Goal: Browse casually: Explore the website without a specific task or goal

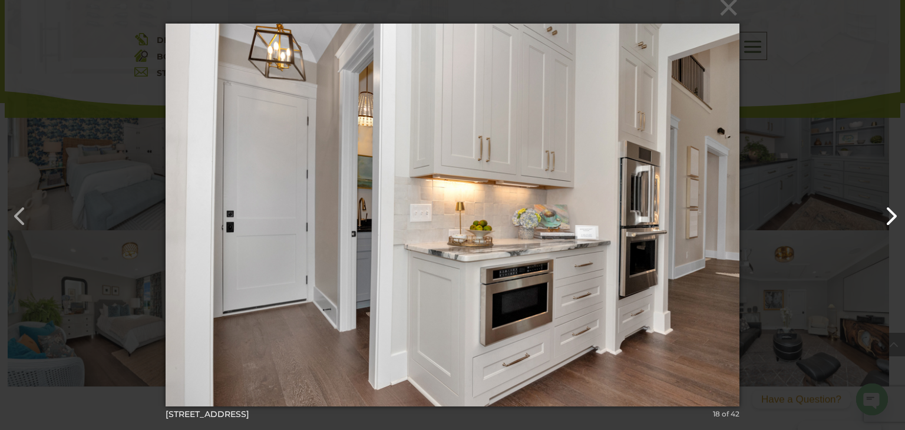
click at [896, 220] on button "button" at bounding box center [885, 210] width 28 height 28
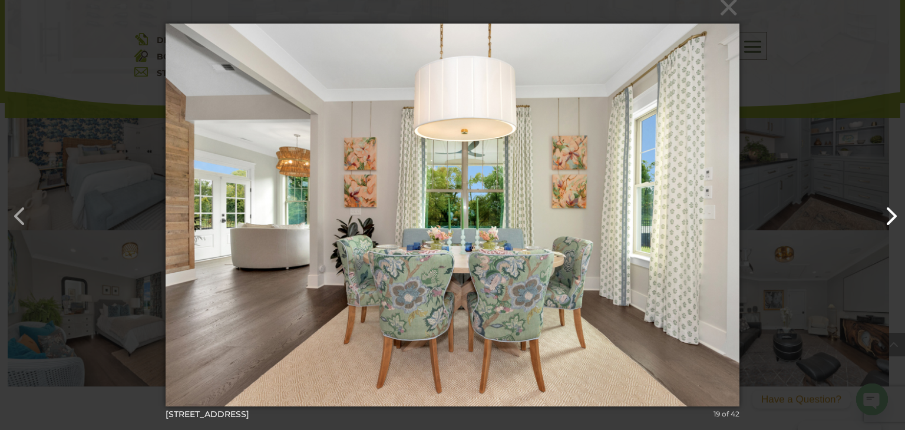
click at [896, 220] on button "button" at bounding box center [885, 210] width 28 height 28
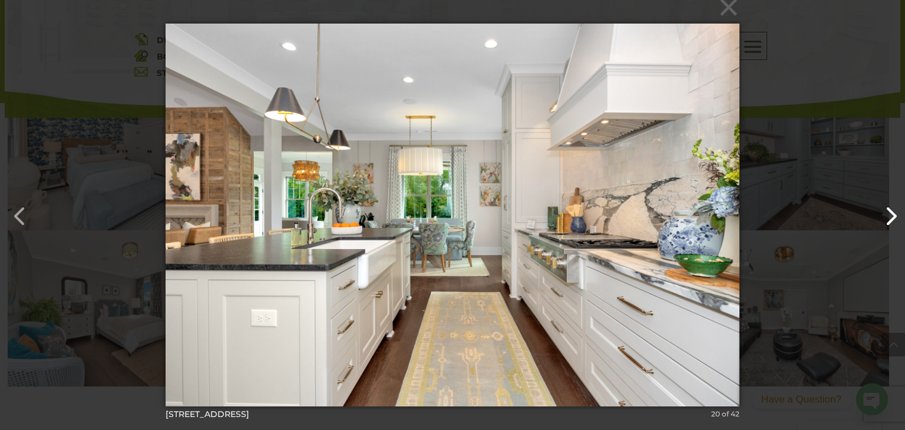
click at [891, 217] on button "button" at bounding box center [885, 210] width 28 height 28
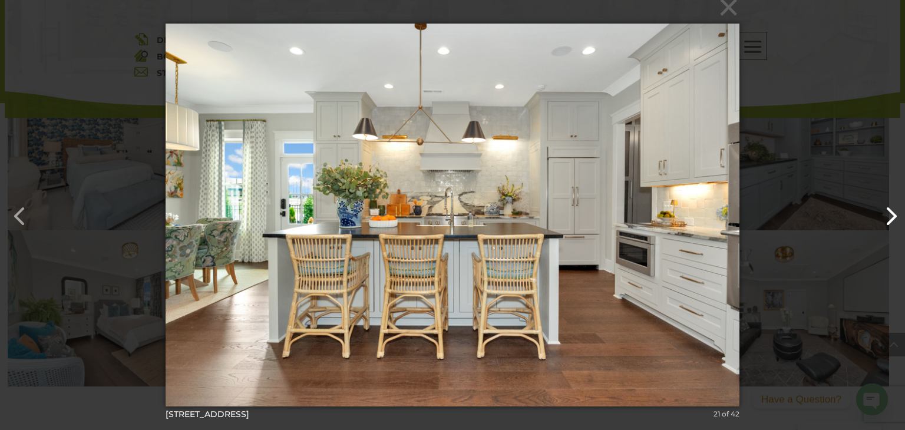
click at [889, 215] on button "button" at bounding box center [885, 210] width 28 height 28
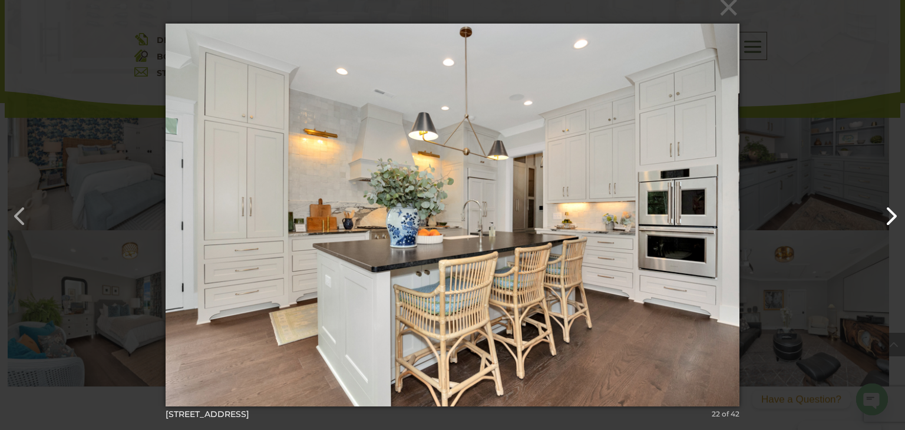
click at [889, 215] on button "button" at bounding box center [885, 210] width 28 height 28
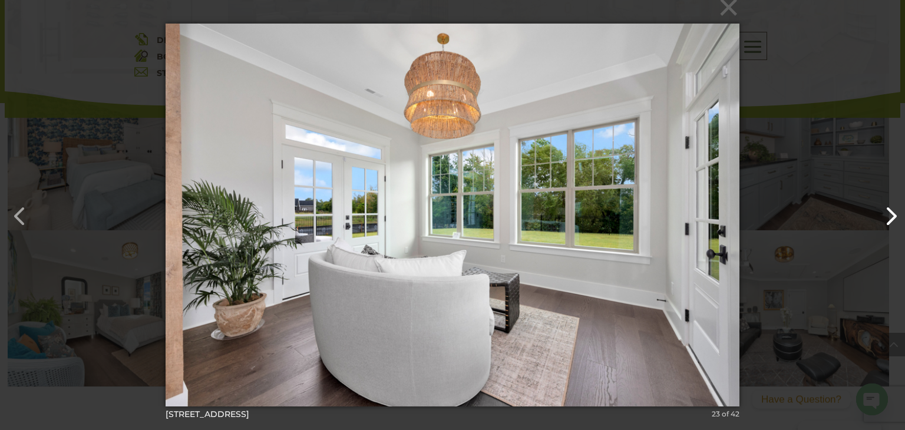
click at [886, 213] on button "button" at bounding box center [885, 210] width 28 height 28
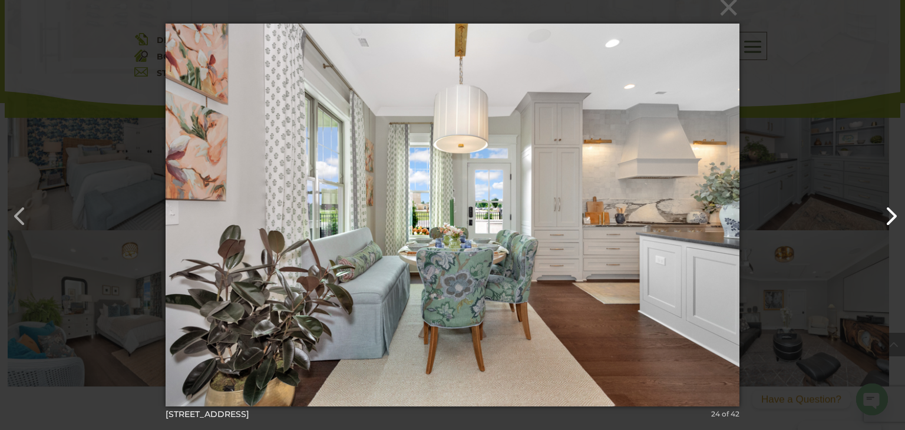
click at [885, 212] on button "button" at bounding box center [885, 210] width 28 height 28
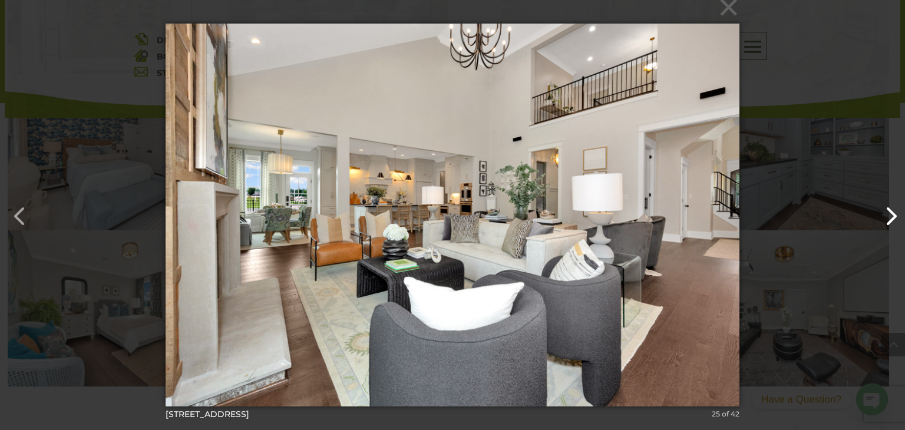
click at [885, 212] on button "button" at bounding box center [885, 210] width 28 height 28
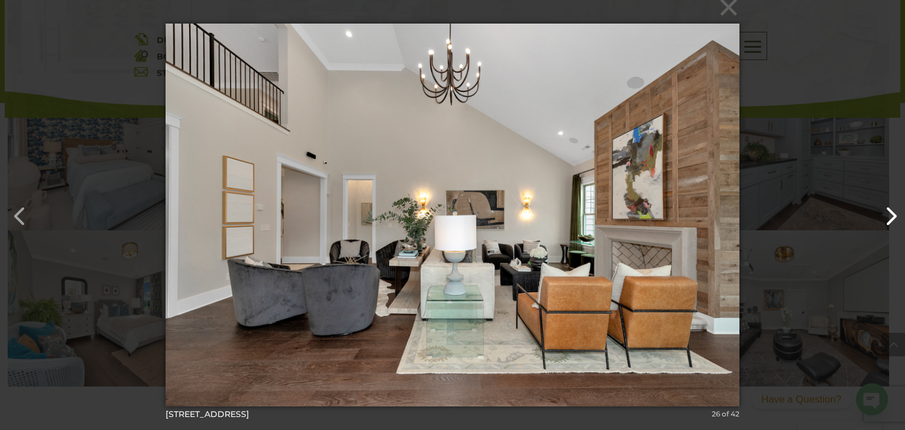
click at [885, 212] on button "button" at bounding box center [885, 210] width 28 height 28
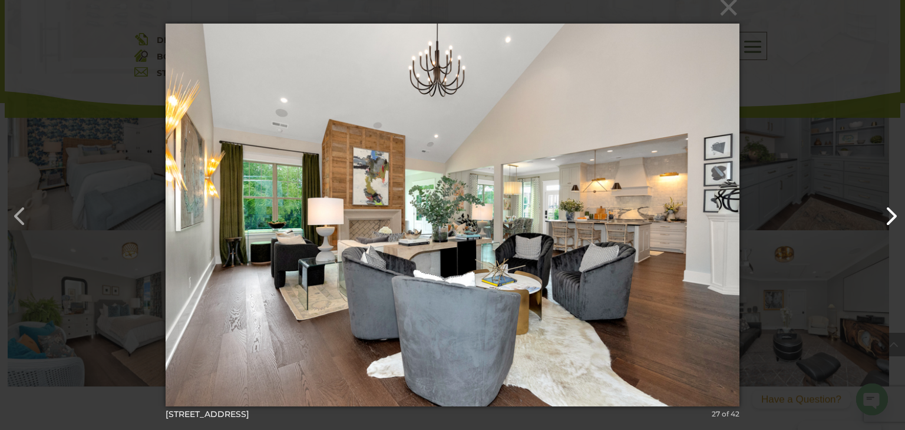
click at [885, 212] on button "button" at bounding box center [885, 210] width 28 height 28
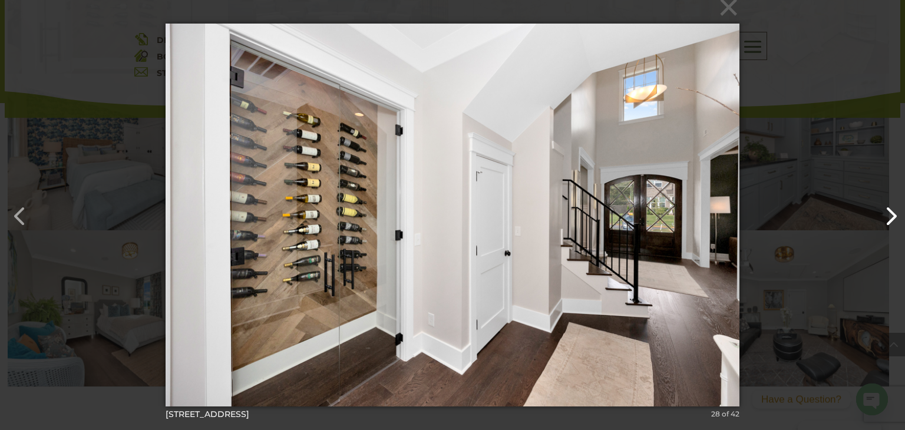
click at [885, 212] on button "button" at bounding box center [885, 210] width 28 height 28
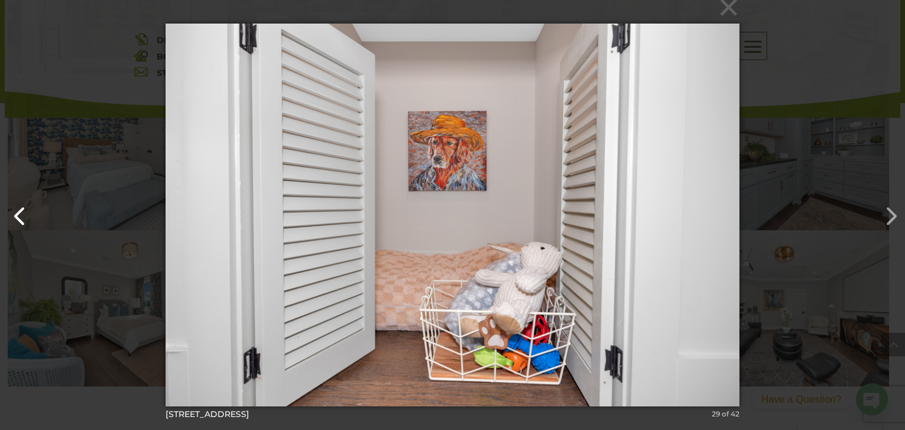
click at [20, 222] on button "button" at bounding box center [14, 210] width 28 height 28
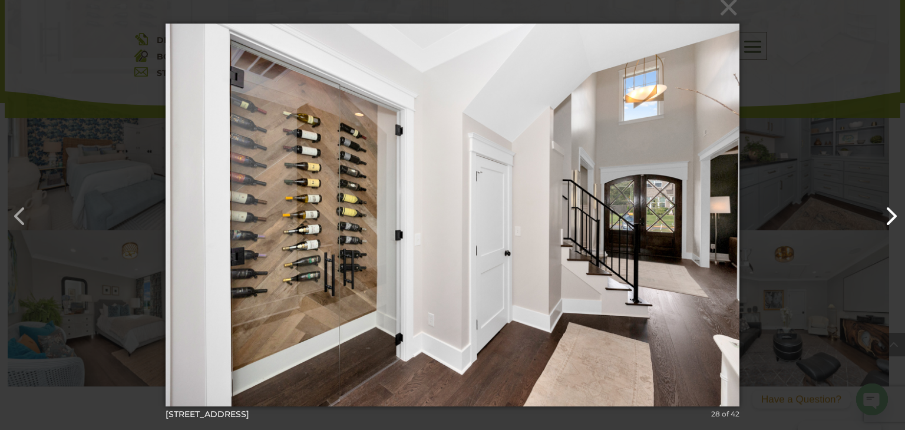
click at [892, 220] on button "button" at bounding box center [885, 210] width 28 height 28
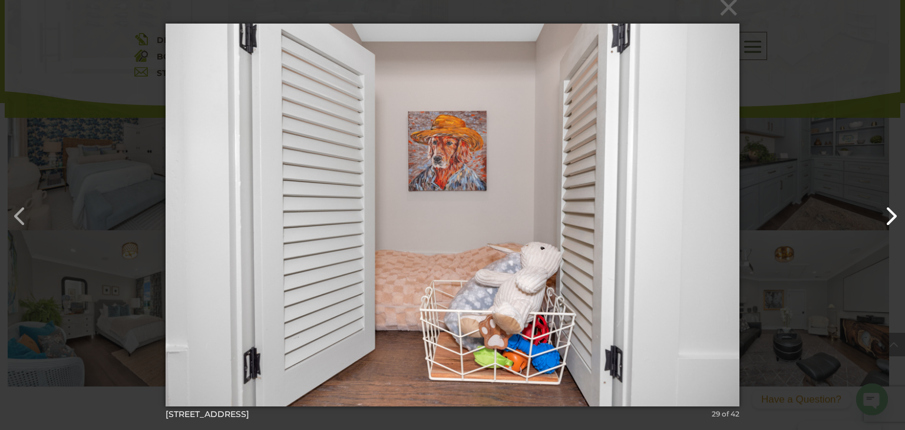
click at [886, 222] on button "button" at bounding box center [885, 210] width 28 height 28
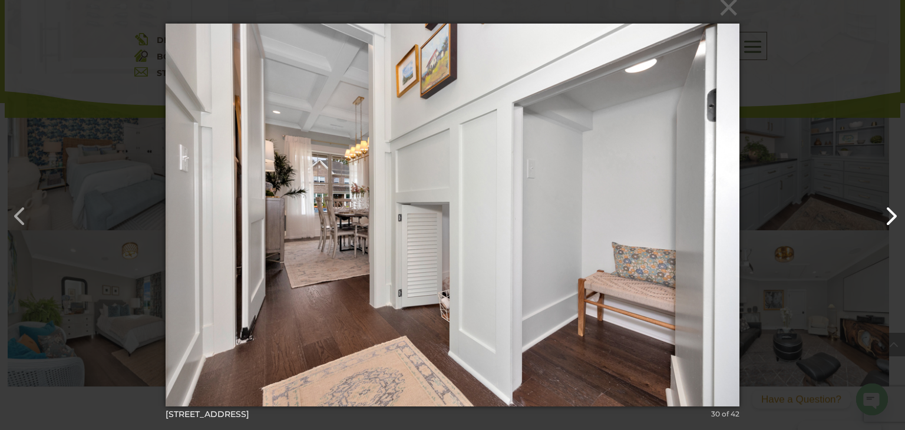
click at [882, 225] on button "button" at bounding box center [885, 210] width 28 height 28
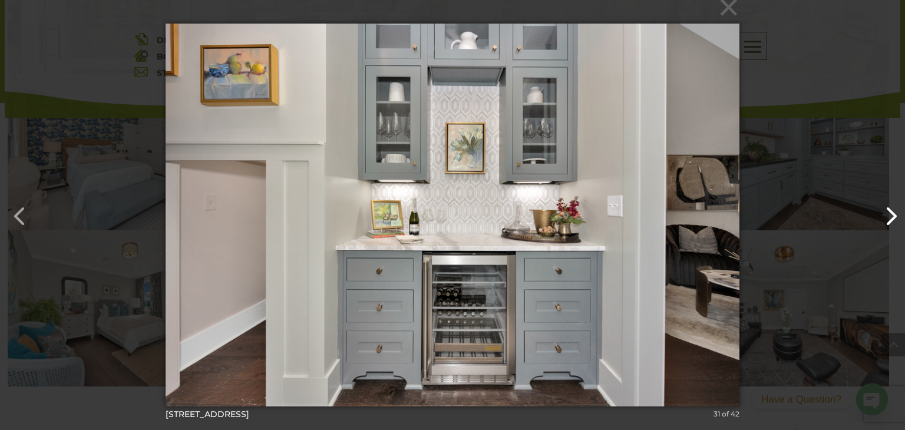
click at [884, 220] on button "button" at bounding box center [885, 210] width 28 height 28
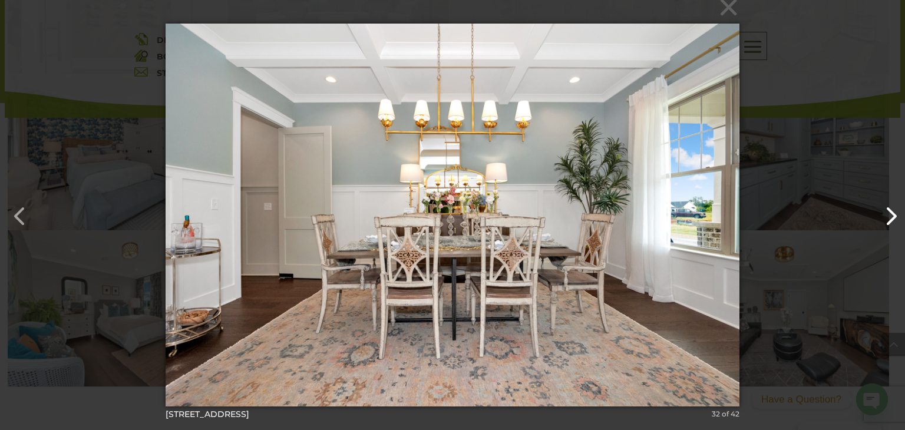
click at [881, 223] on button "button" at bounding box center [885, 210] width 28 height 28
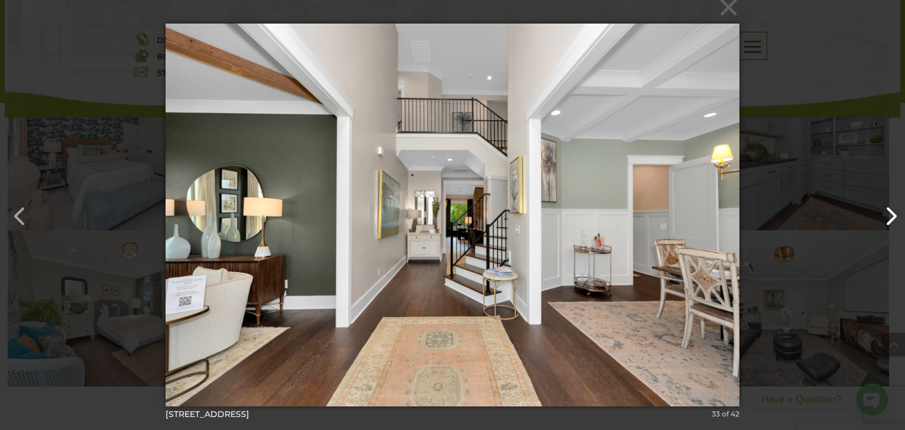
click at [880, 223] on button "button" at bounding box center [885, 210] width 28 height 28
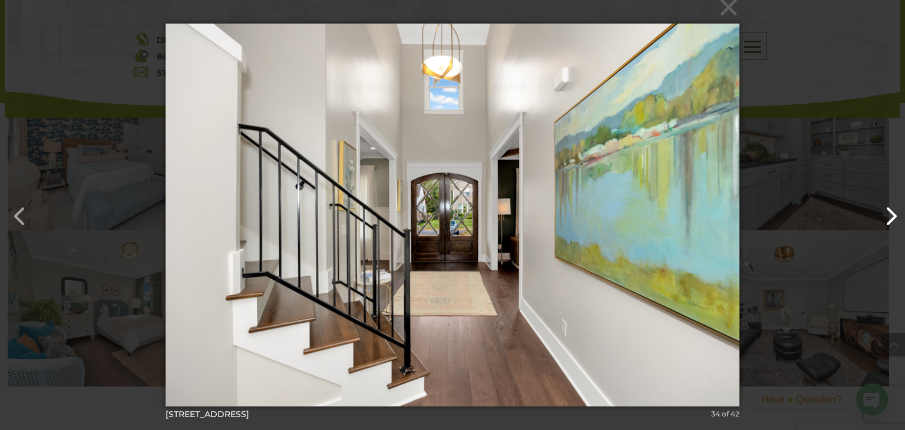
click at [880, 223] on button "button" at bounding box center [885, 210] width 28 height 28
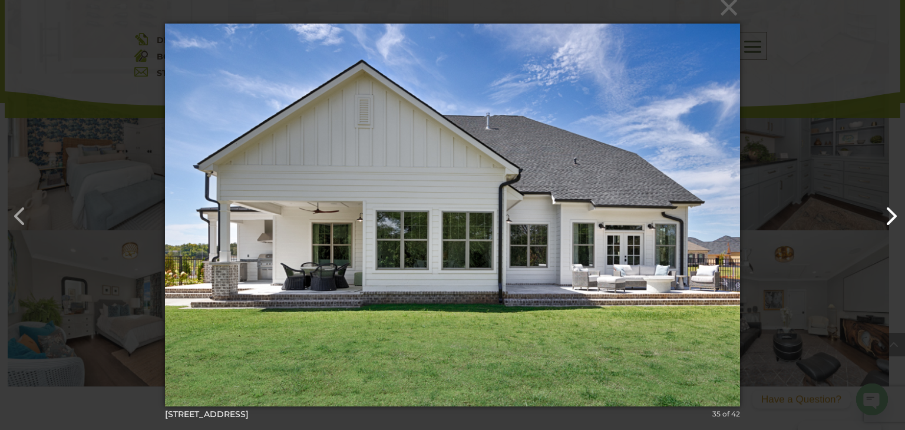
click at [880, 223] on button "button" at bounding box center [885, 210] width 28 height 28
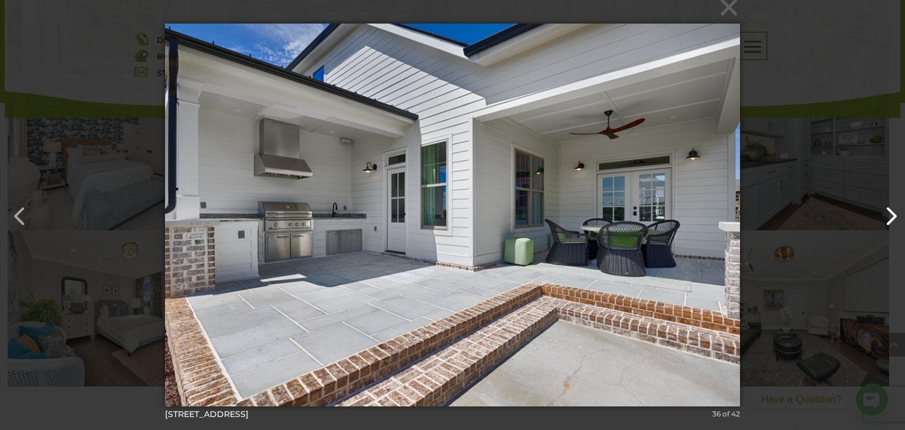
click at [880, 223] on button "button" at bounding box center [885, 210] width 28 height 28
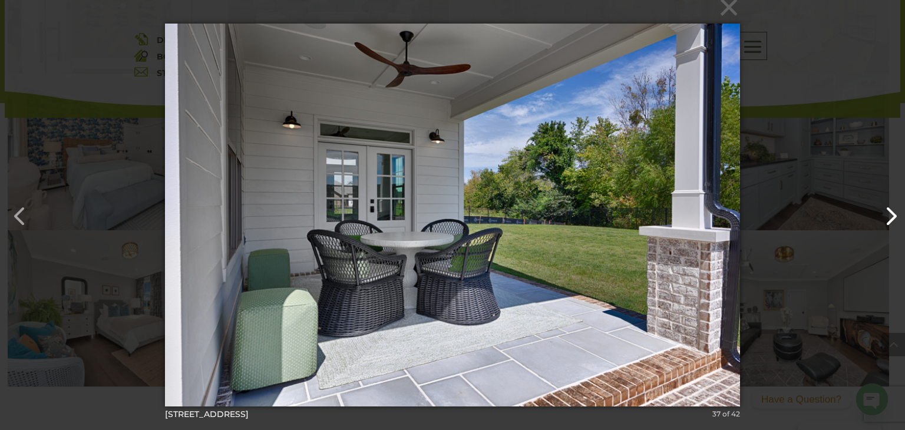
click at [880, 223] on button "button" at bounding box center [885, 210] width 28 height 28
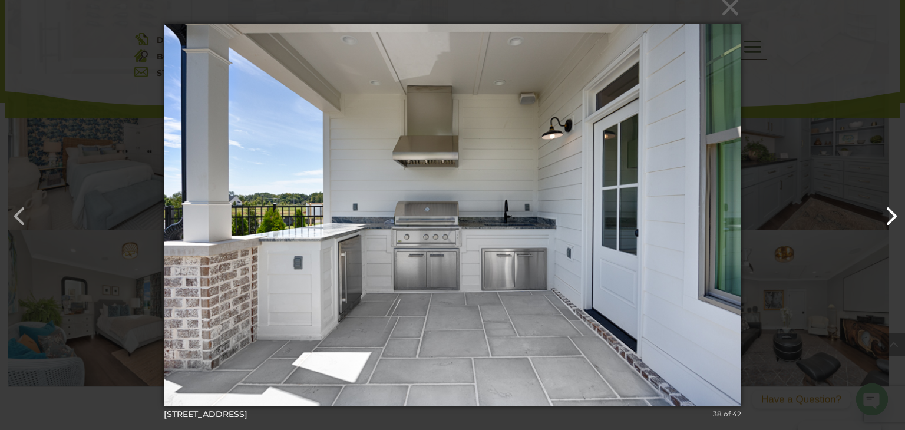
click at [880, 223] on button "button" at bounding box center [885, 210] width 28 height 28
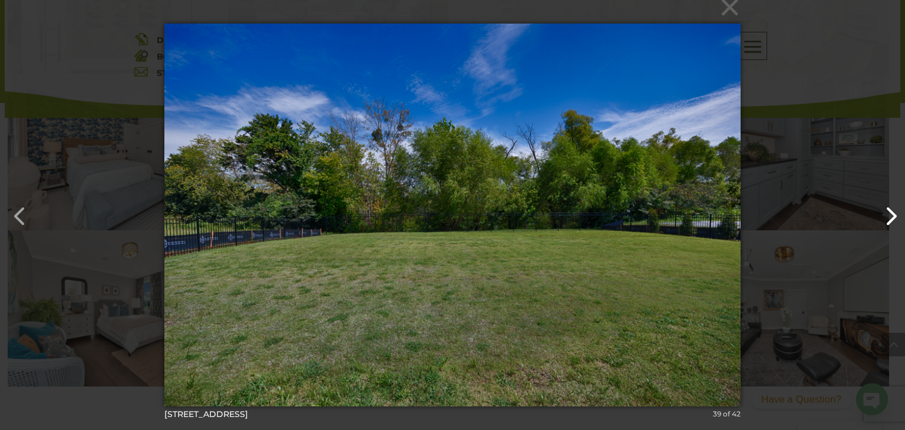
click at [880, 223] on button "button" at bounding box center [885, 210] width 28 height 28
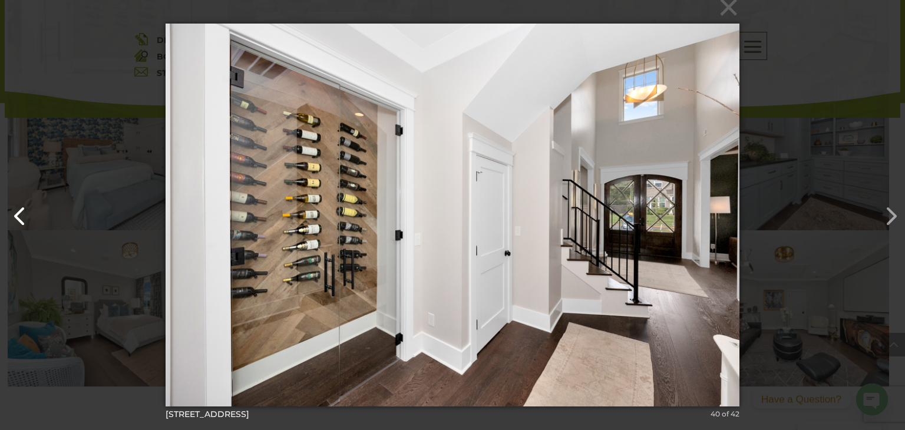
click at [22, 213] on button "button" at bounding box center [14, 210] width 28 height 28
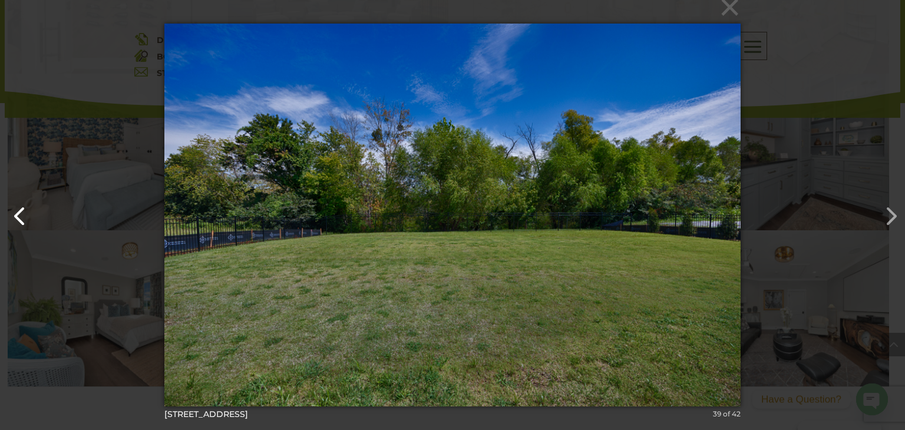
click at [22, 213] on button "button" at bounding box center [14, 210] width 28 height 28
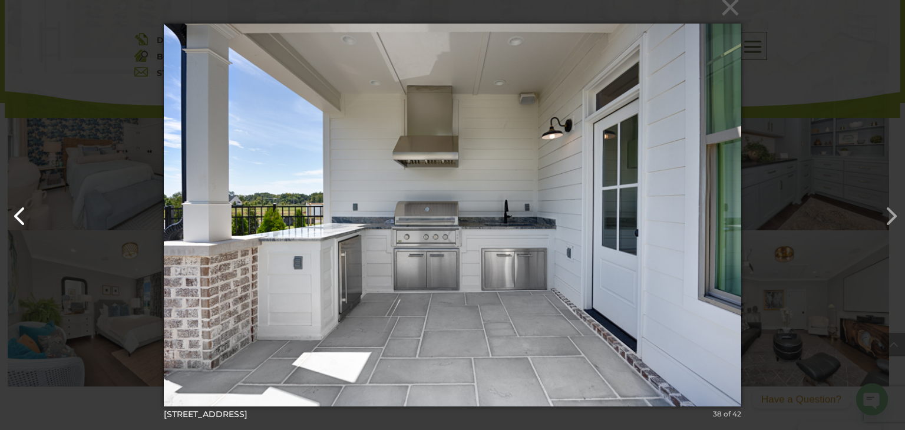
click at [22, 213] on button "button" at bounding box center [14, 210] width 28 height 28
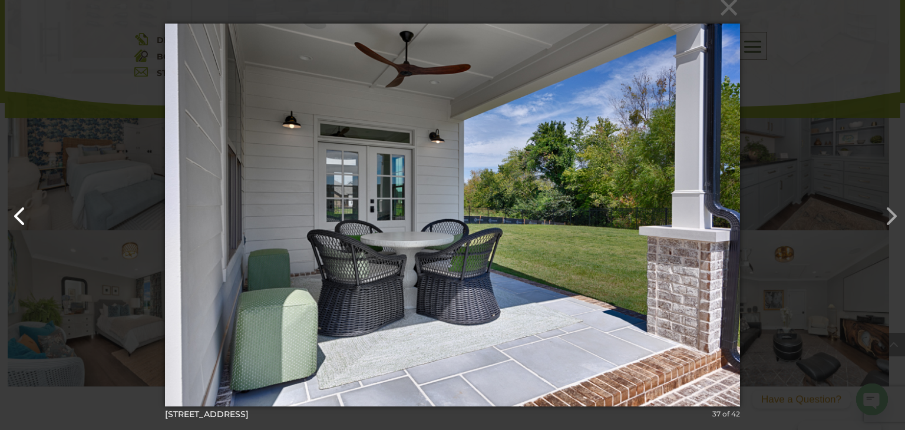
click at [22, 213] on button "button" at bounding box center [14, 210] width 28 height 28
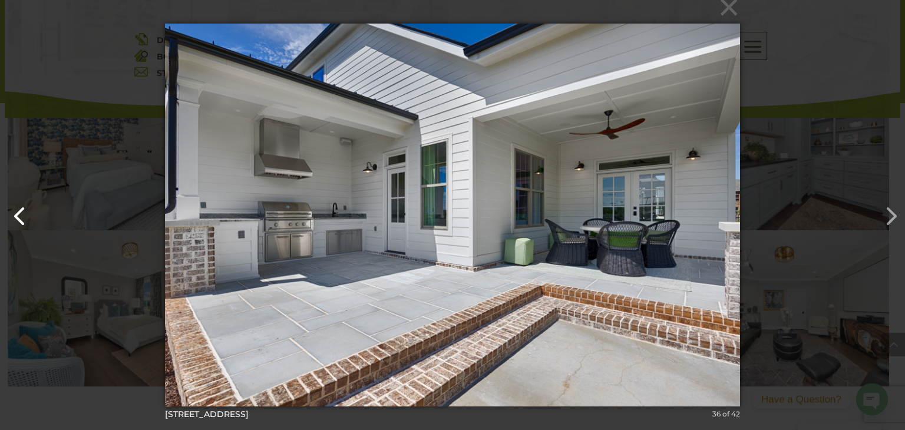
click at [22, 213] on button "button" at bounding box center [14, 210] width 28 height 28
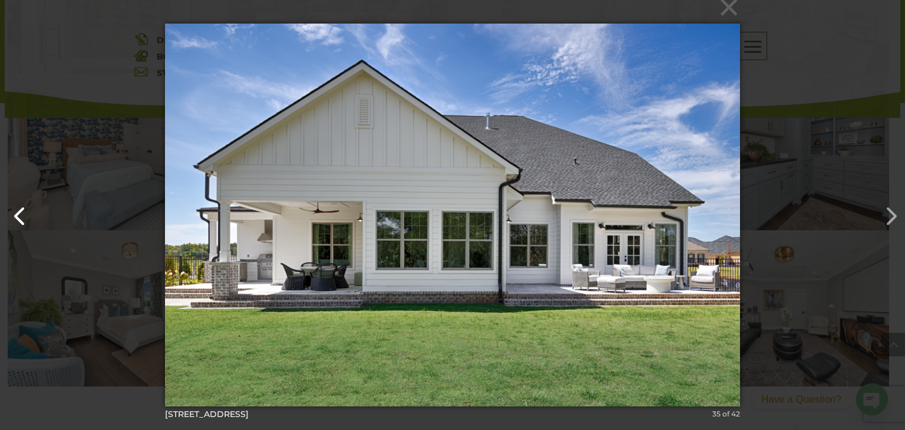
click at [22, 213] on button "button" at bounding box center [14, 210] width 28 height 28
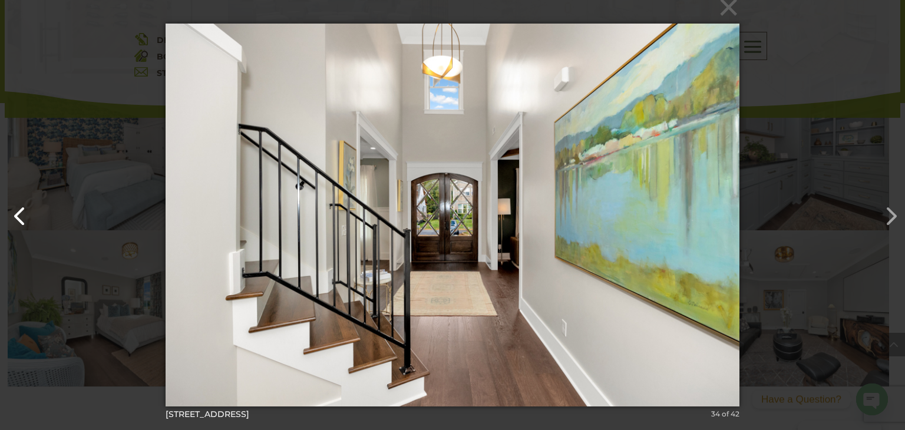
click at [22, 213] on button "button" at bounding box center [14, 210] width 28 height 28
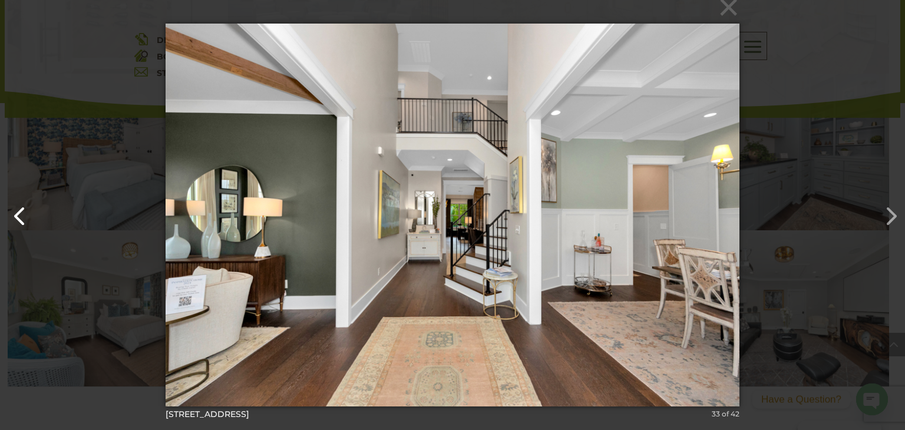
click at [22, 213] on button "button" at bounding box center [14, 210] width 28 height 28
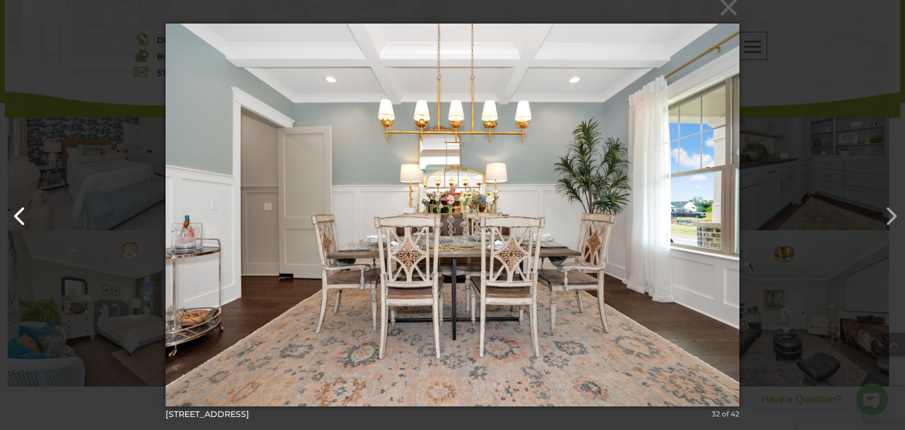
click at [22, 213] on button "button" at bounding box center [14, 210] width 28 height 28
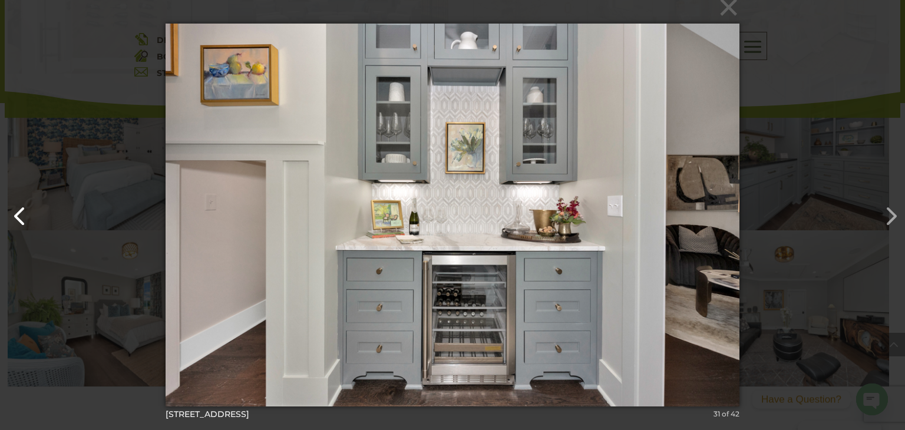
click at [22, 213] on button "button" at bounding box center [14, 210] width 28 height 28
